Goal: Task Accomplishment & Management: Manage account settings

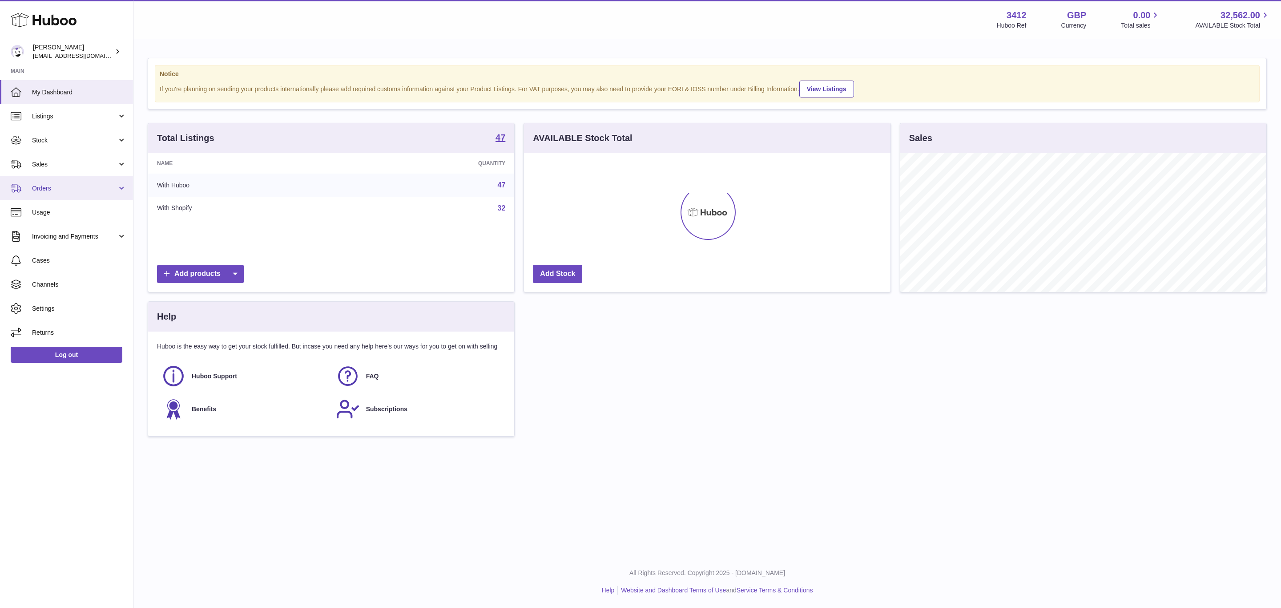
scroll to position [139, 366]
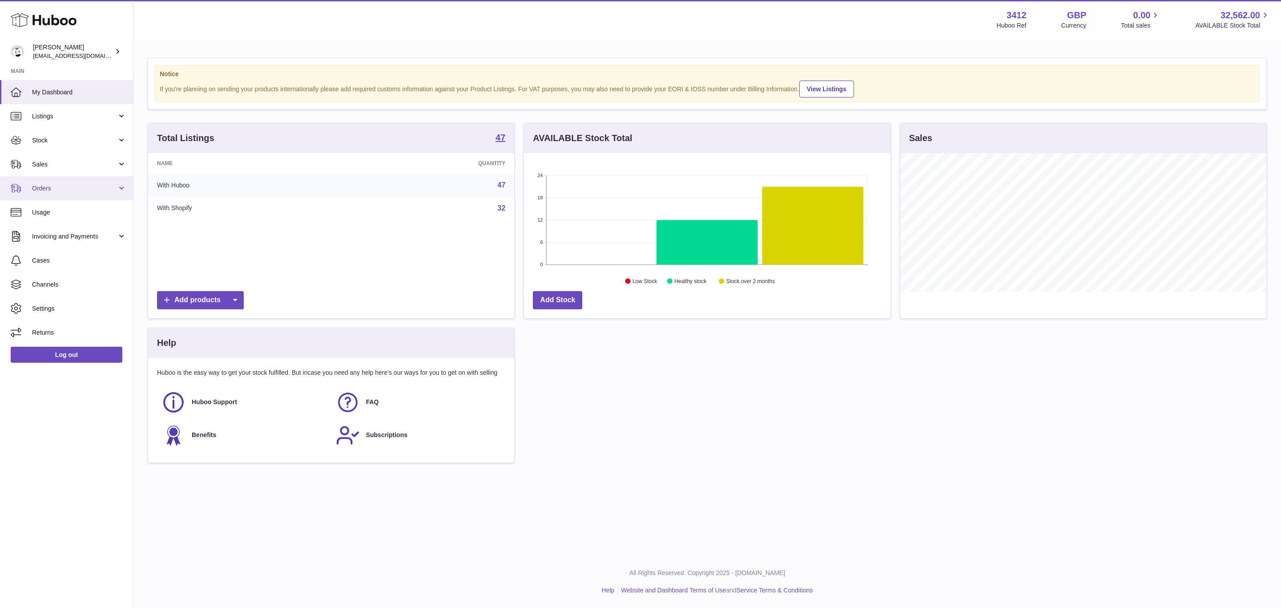
click at [56, 184] on span "Orders" at bounding box center [74, 188] width 85 height 8
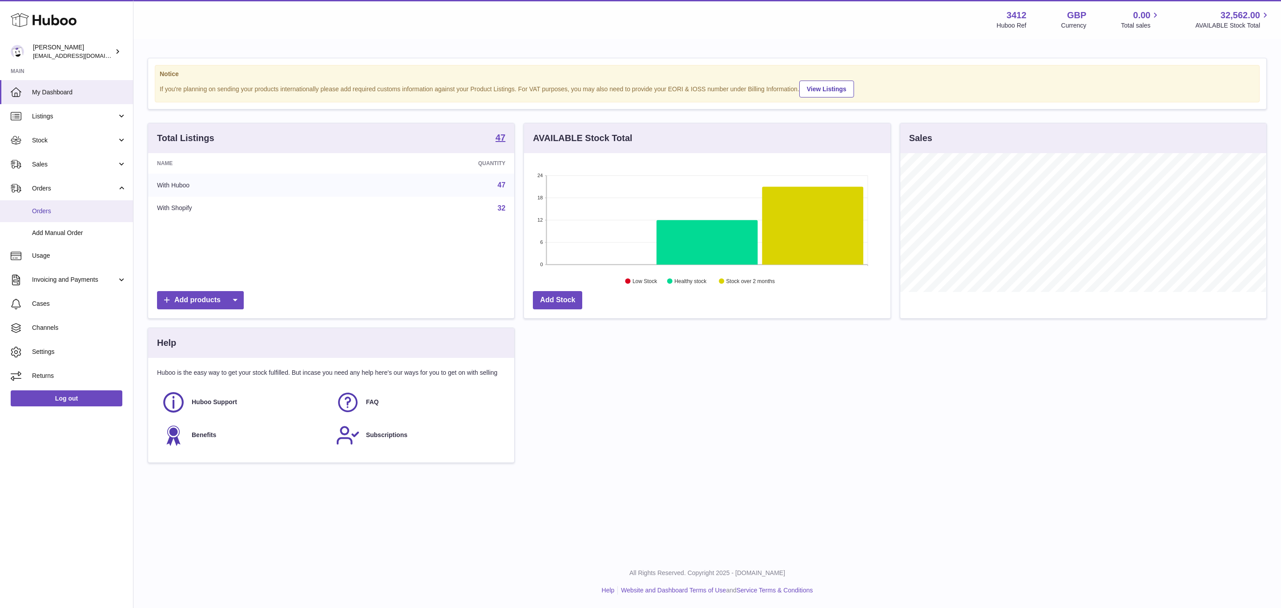
click at [60, 221] on link "Orders" at bounding box center [66, 211] width 133 height 22
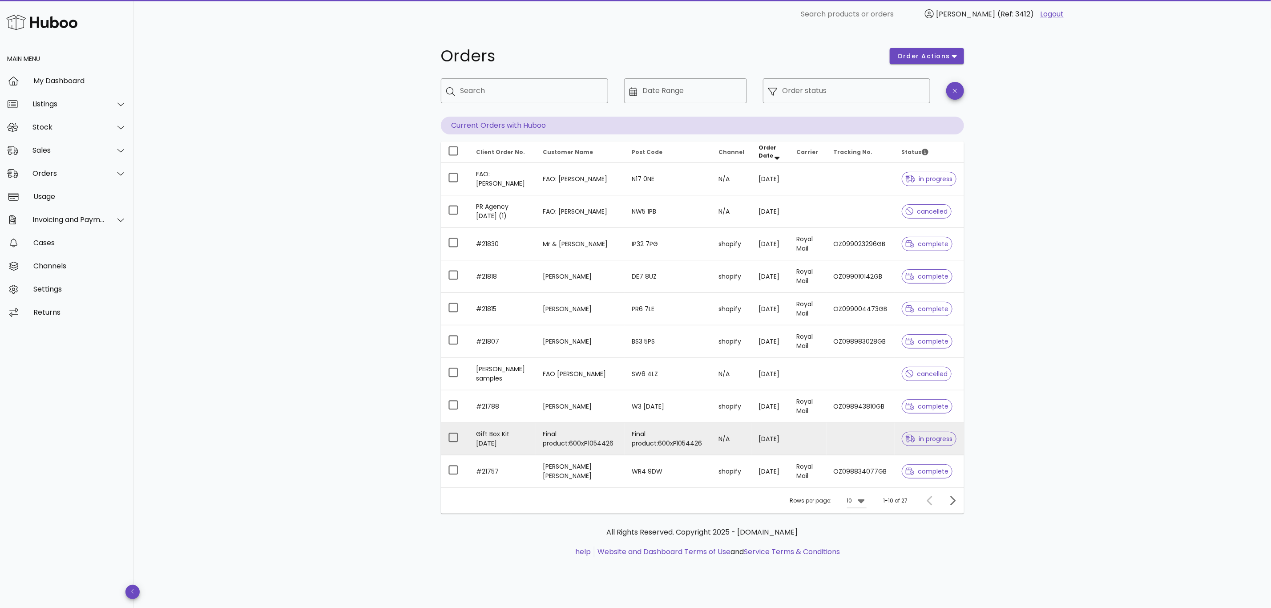
click at [917, 442] on div at bounding box center [912, 438] width 13 height 9
